Goal: Task Accomplishment & Management: Manage account settings

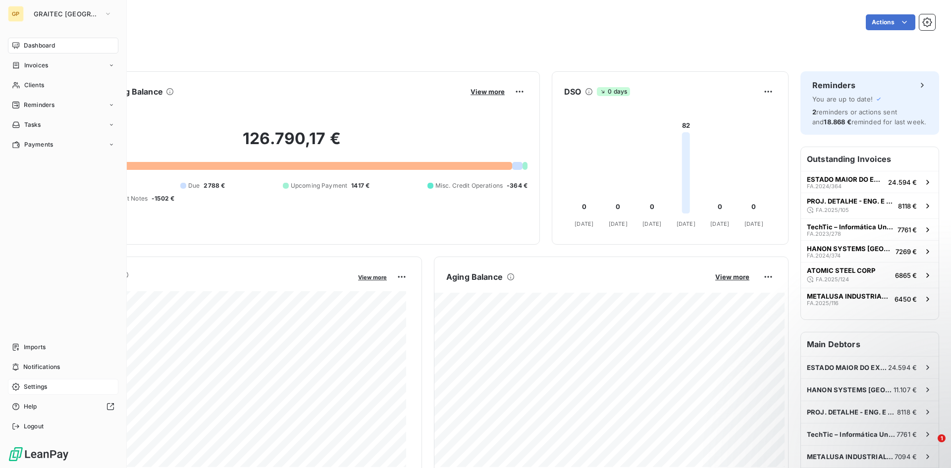
click at [43, 389] on span "Settings" at bounding box center [35, 387] width 23 height 9
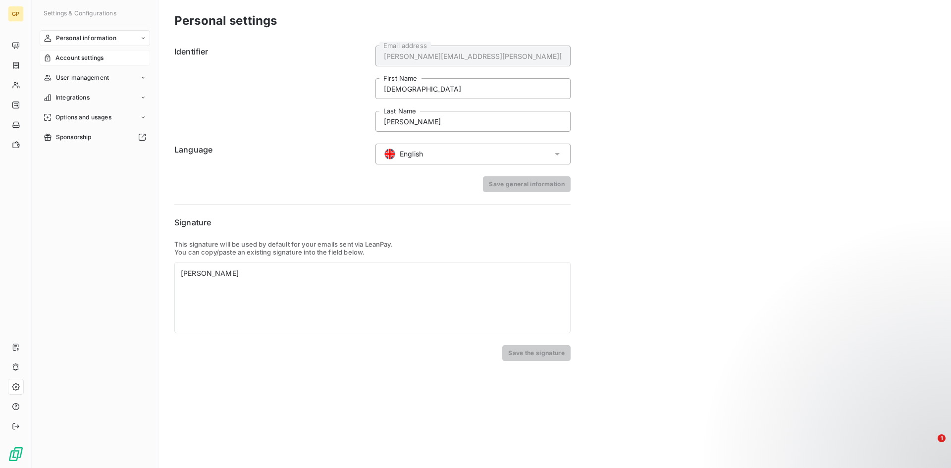
click at [92, 55] on span "Account settings" at bounding box center [79, 58] width 48 height 9
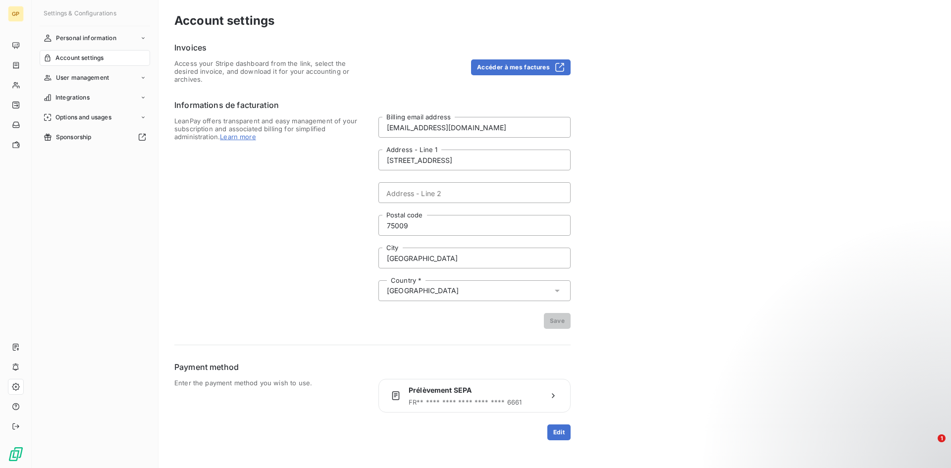
click at [236, 285] on span "LeanPay offers transparent and easy management of your subscription and associa…" at bounding box center [270, 223] width 192 height 212
click at [111, 80] on div "User management" at bounding box center [95, 78] width 110 height 16
click at [102, 97] on div "List of users" at bounding box center [101, 98] width 99 height 16
